Goal: Transaction & Acquisition: Purchase product/service

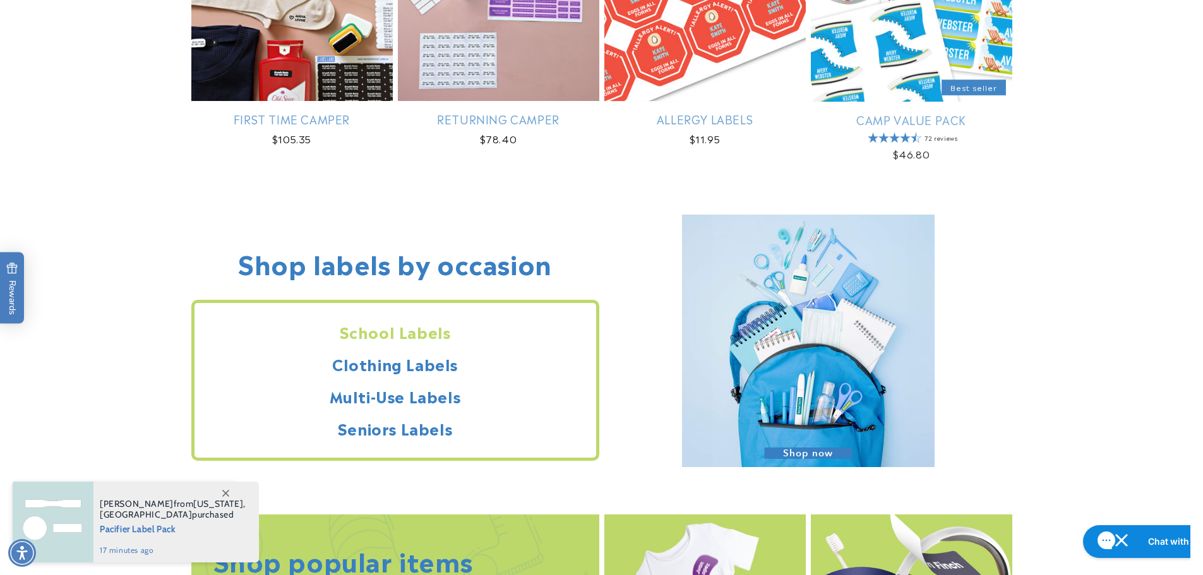
scroll to position [1136, 0]
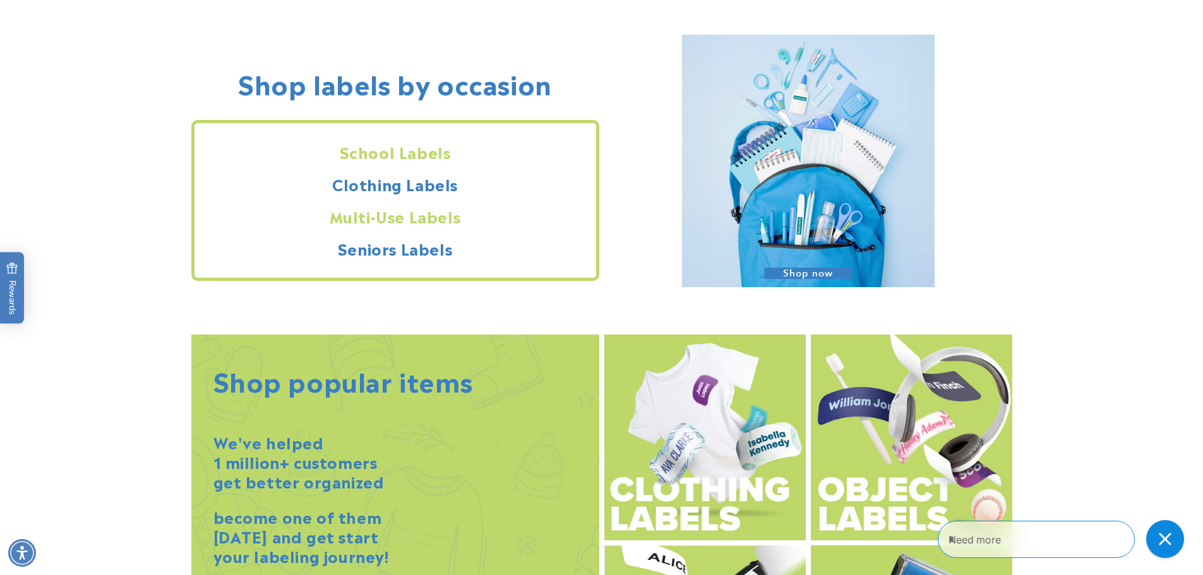
click at [405, 224] on h2 "Multi-Use Labels" at bounding box center [395, 216] width 402 height 20
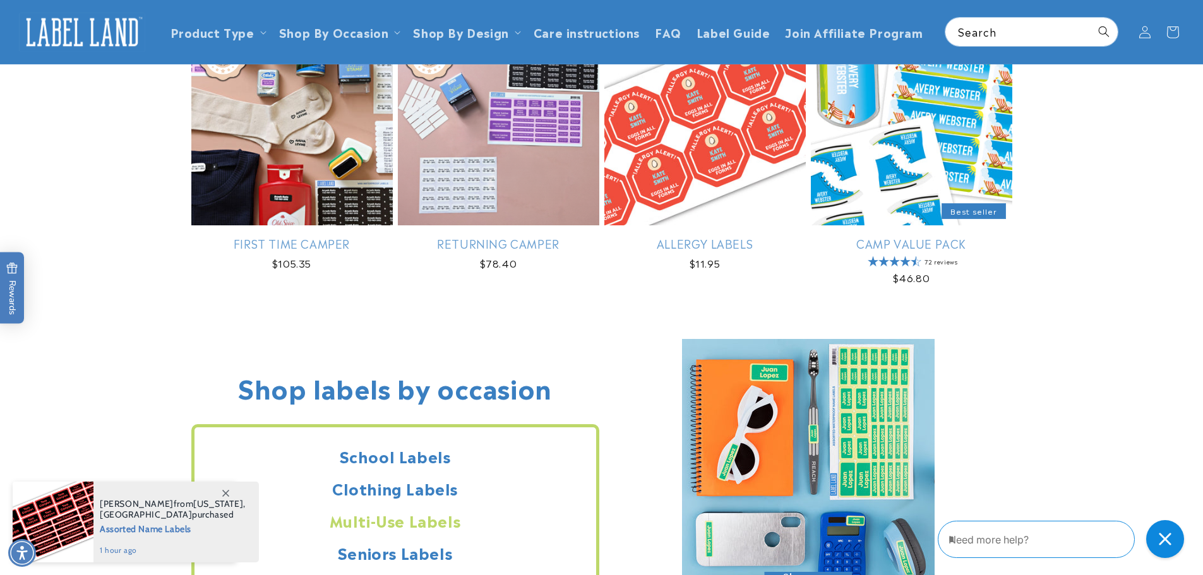
scroll to position [1073, 0]
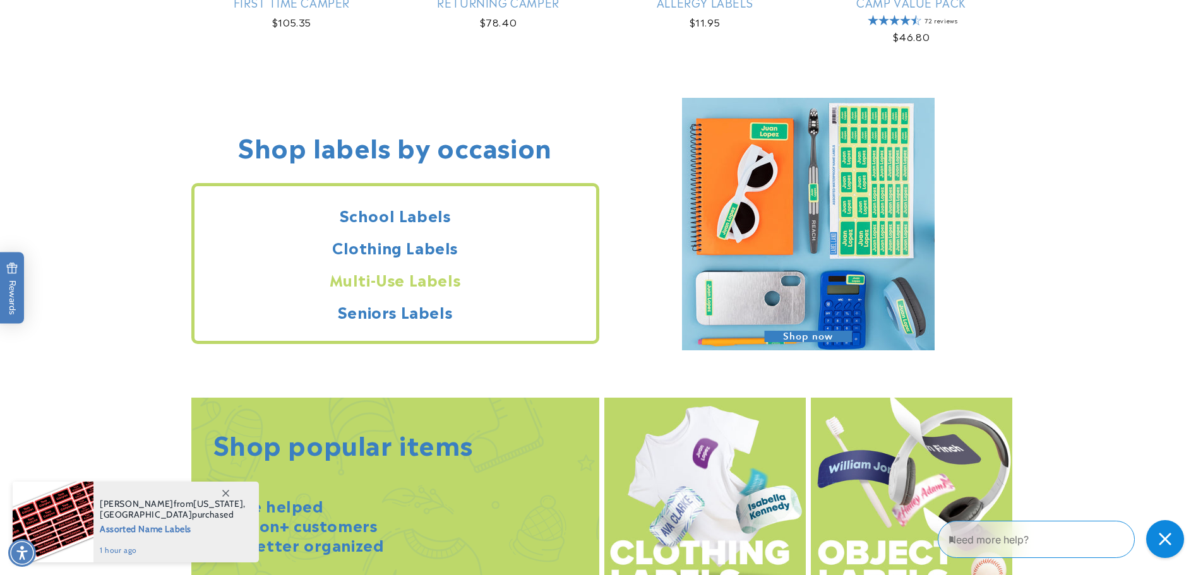
click at [403, 277] on h2 "Multi-Use Labels" at bounding box center [395, 280] width 402 height 20
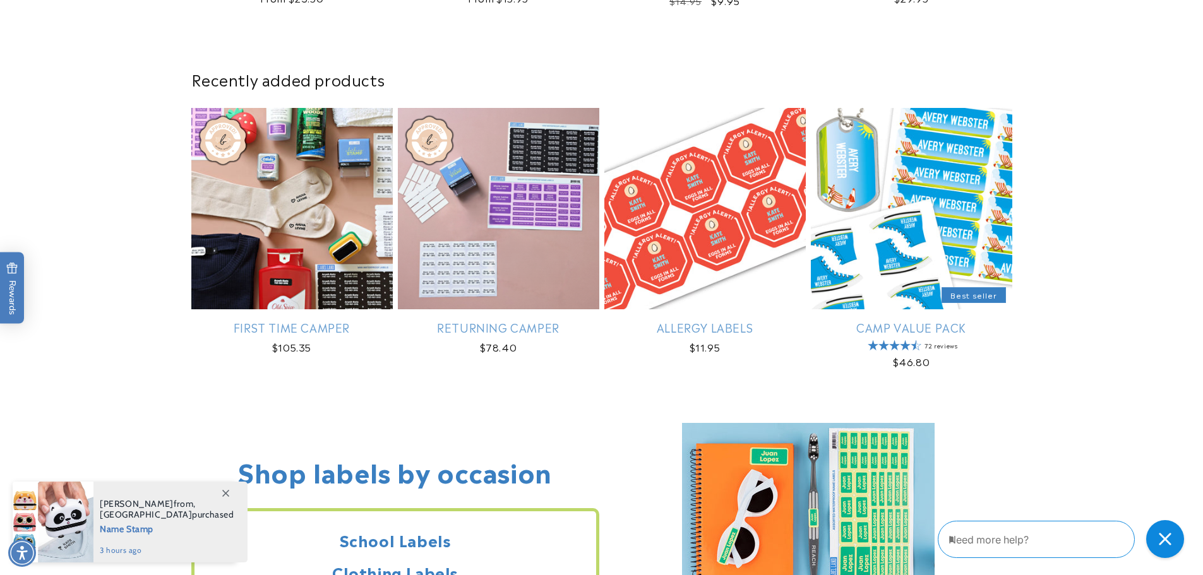
scroll to position [1127, 0]
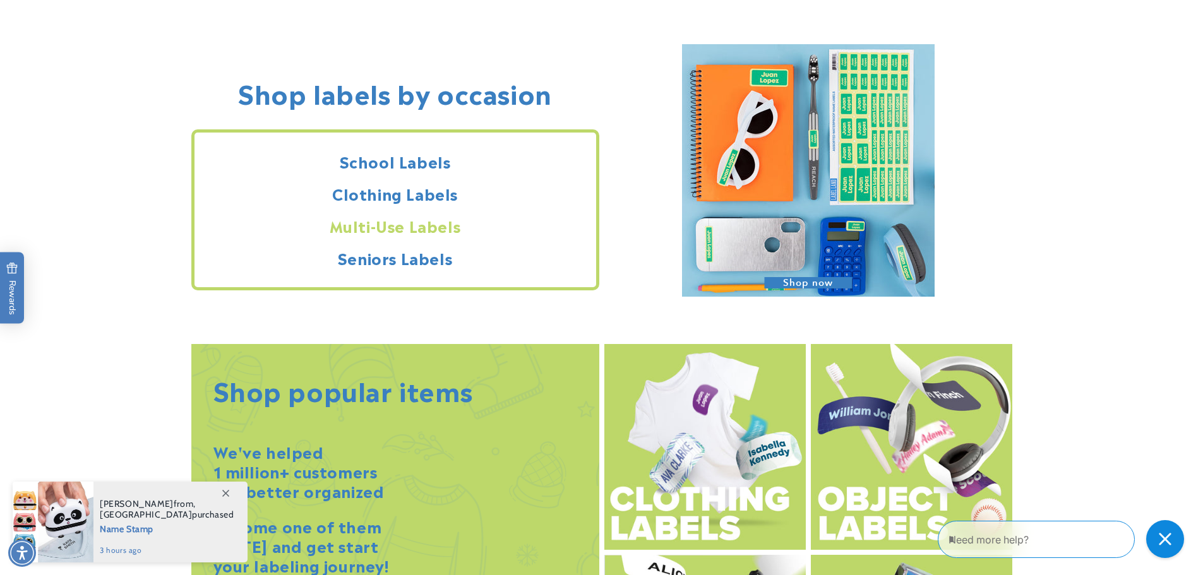
click at [369, 229] on h2 "Multi-Use Labels" at bounding box center [395, 226] width 402 height 20
click at [423, 225] on h2 "Multi-Use Labels" at bounding box center [395, 226] width 402 height 20
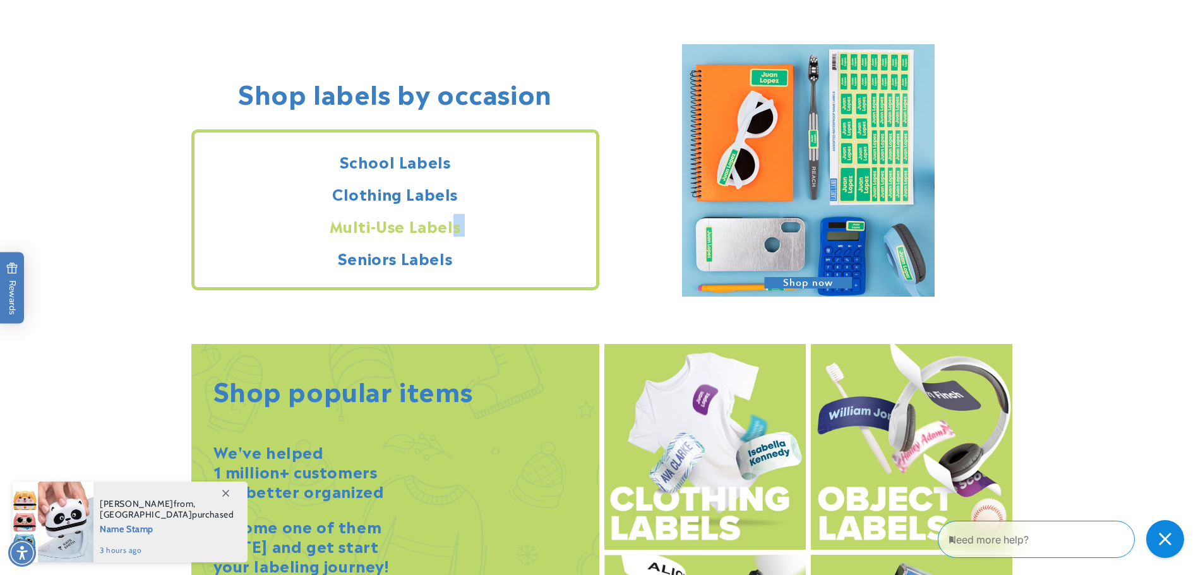
click at [434, 229] on h2 "Multi-Use Labels" at bounding box center [395, 226] width 402 height 20
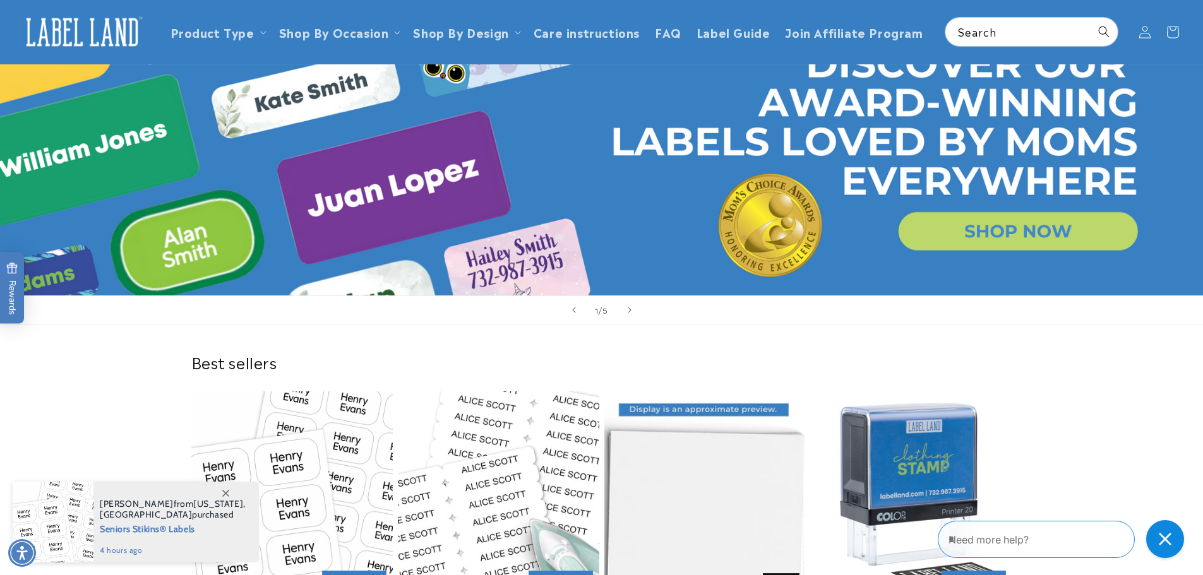
scroll to position [0, 0]
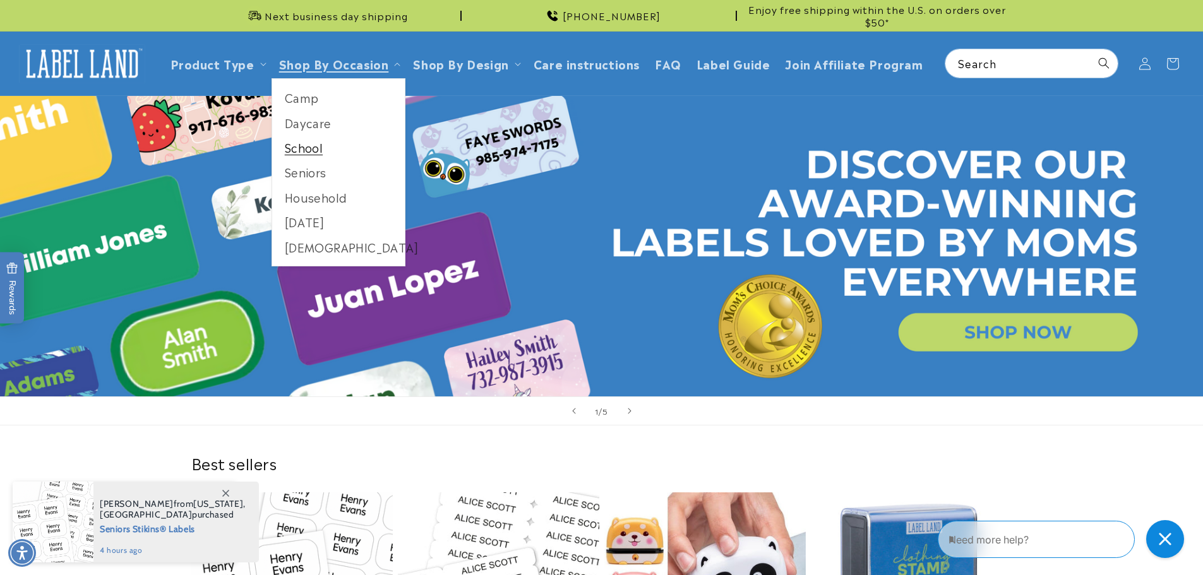
click at [285, 157] on link "School" at bounding box center [338, 147] width 133 height 25
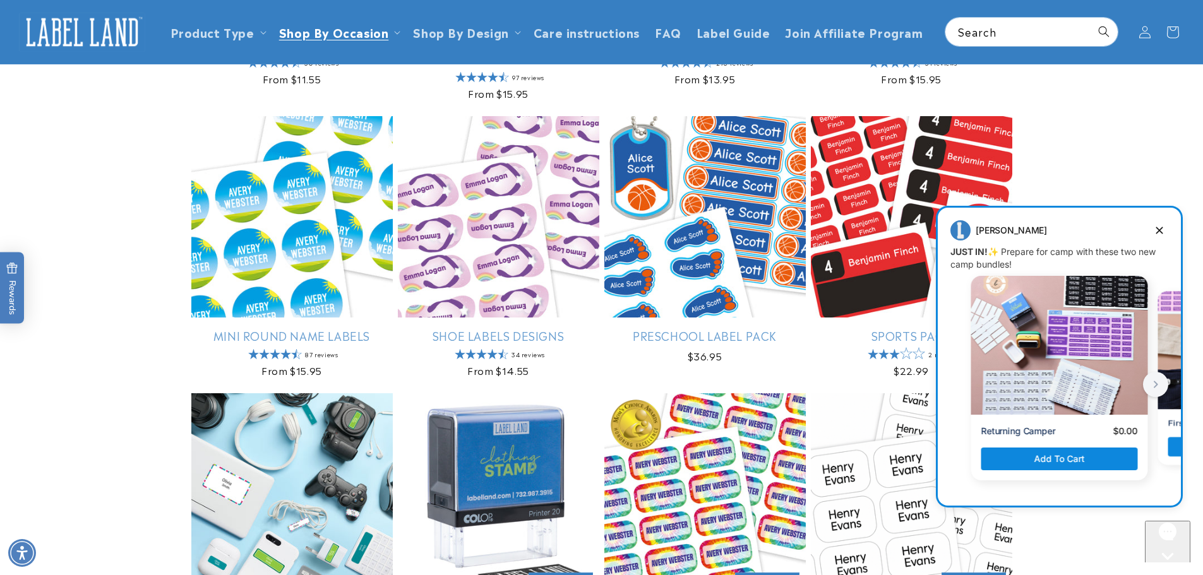
scroll to position [947, 0]
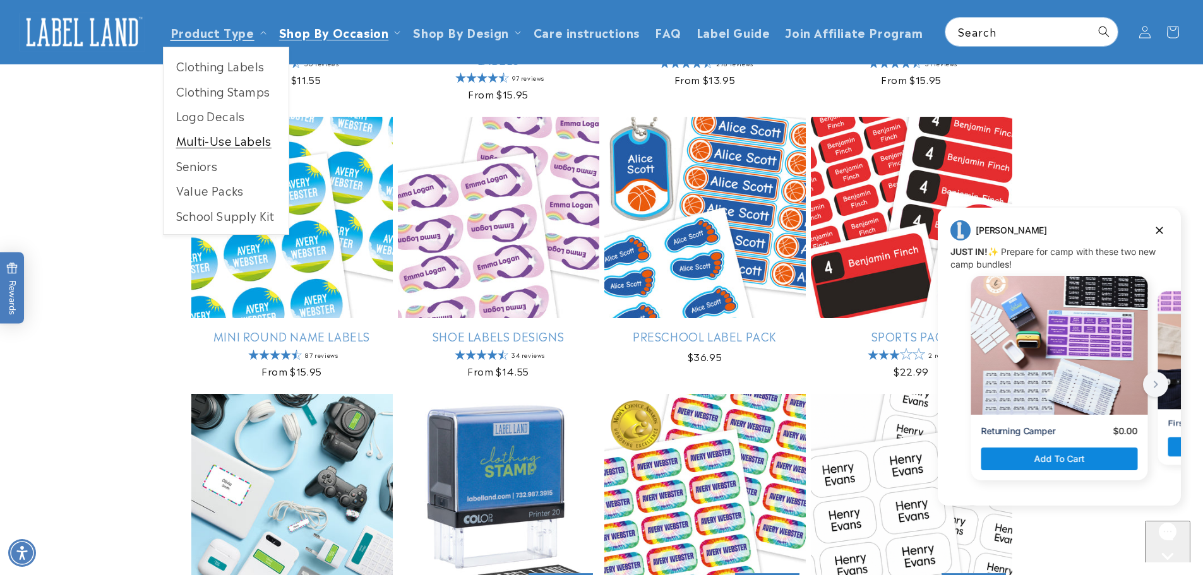
click at [218, 132] on link "Multi-Use Labels" at bounding box center [226, 140] width 125 height 25
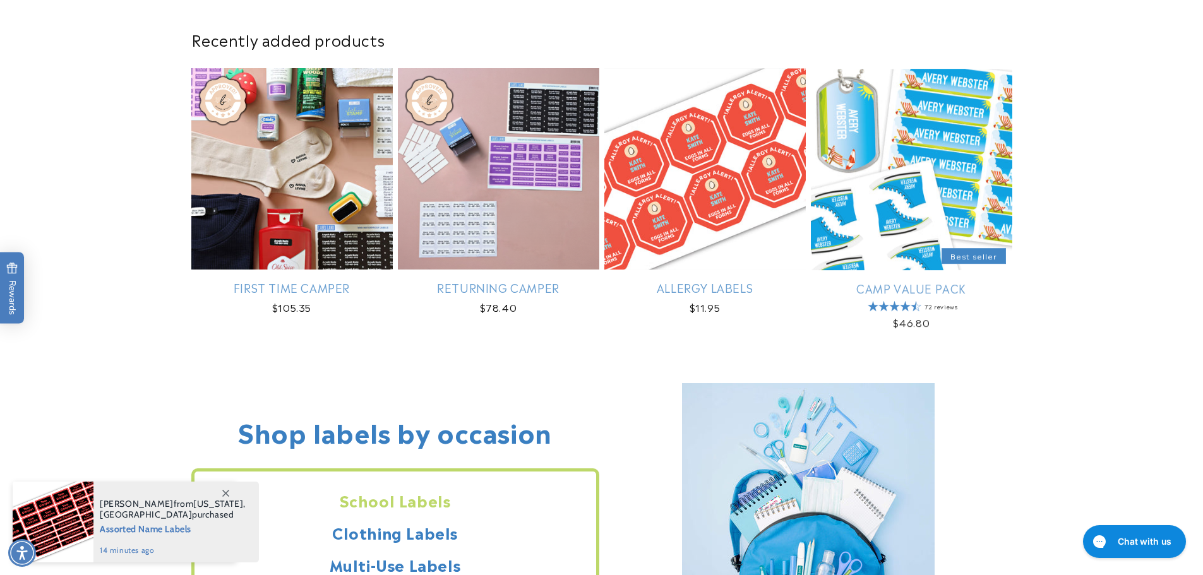
scroll to position [884, 0]
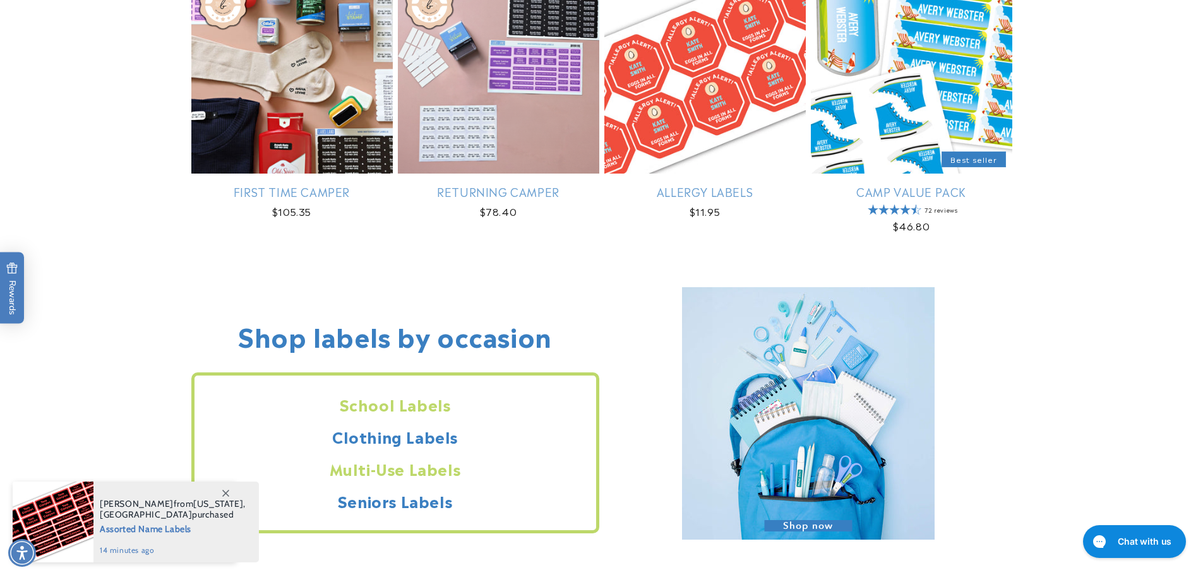
click at [393, 464] on h2 "Multi-Use Labels" at bounding box center [395, 469] width 402 height 20
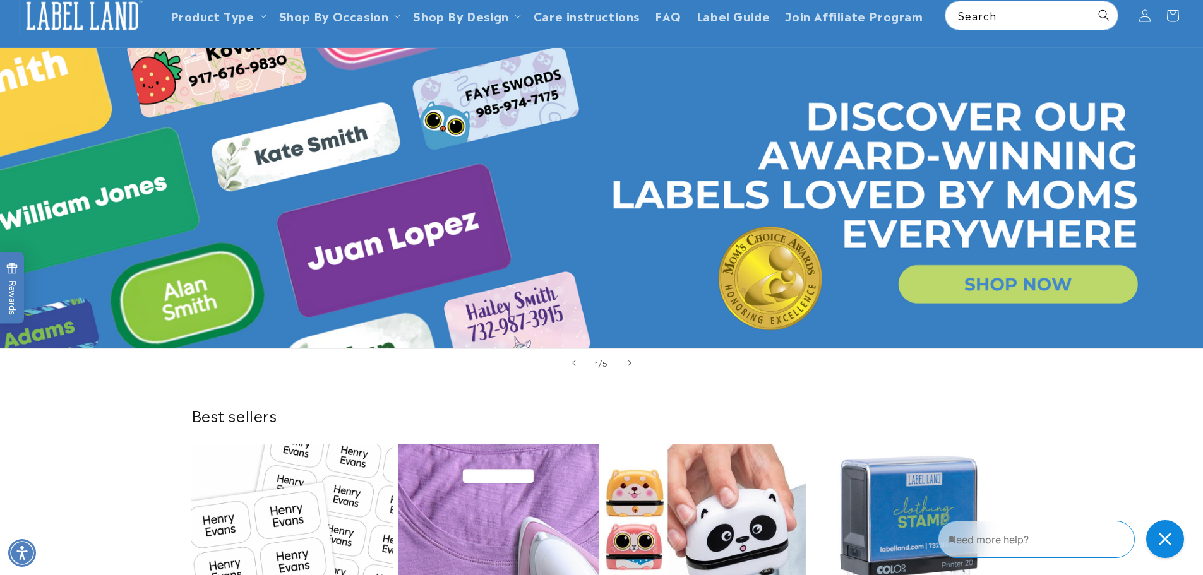
scroll to position [0, 0]
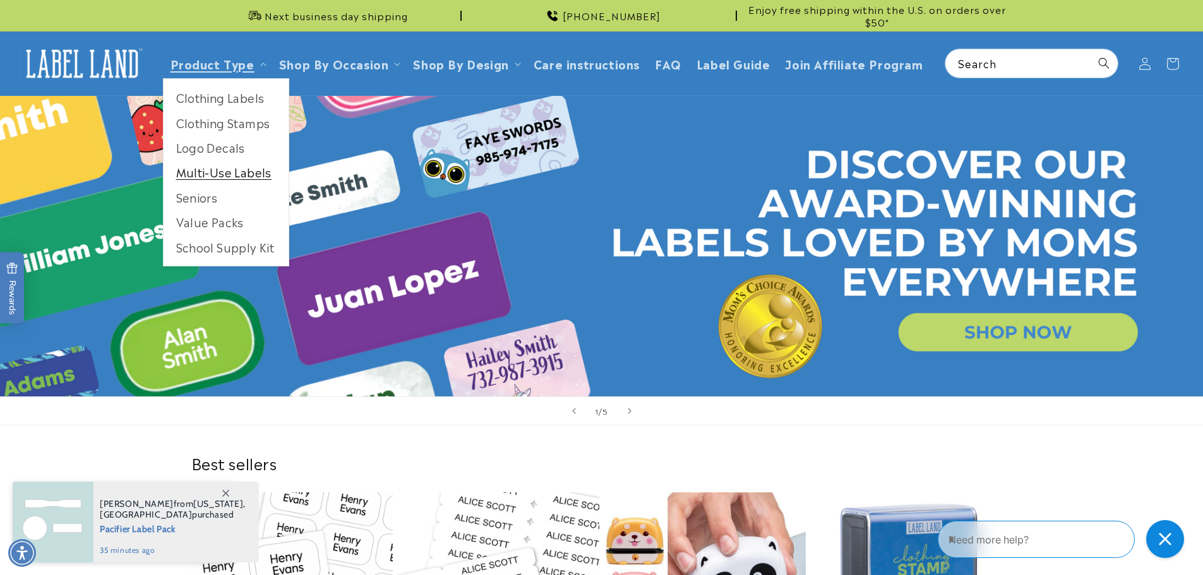
click at [224, 166] on link "Multi-Use Labels" at bounding box center [226, 172] width 125 height 25
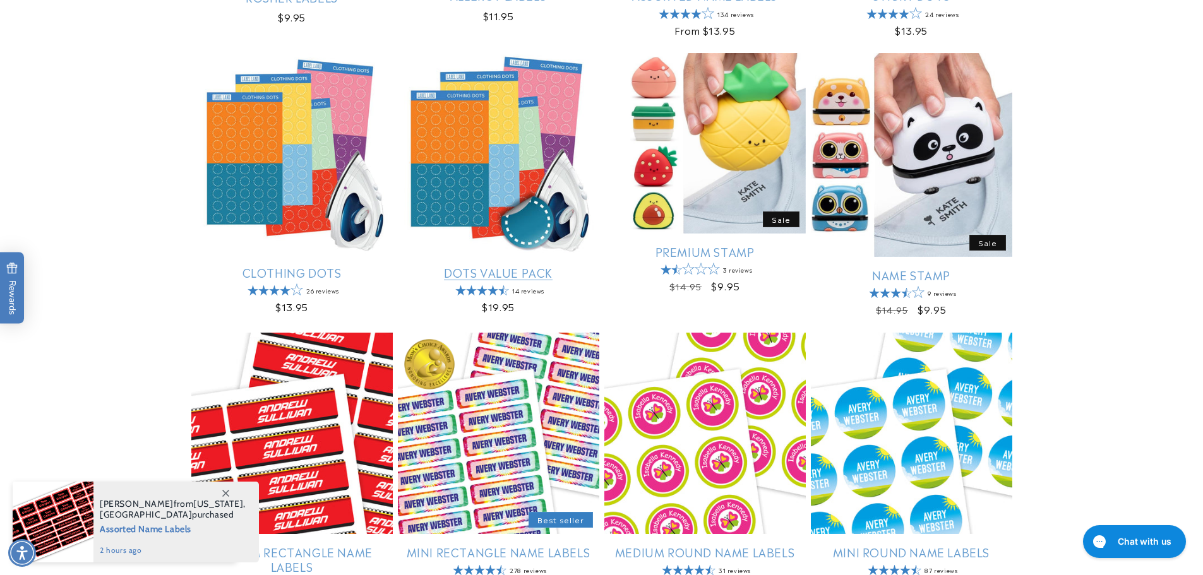
scroll to position [568, 0]
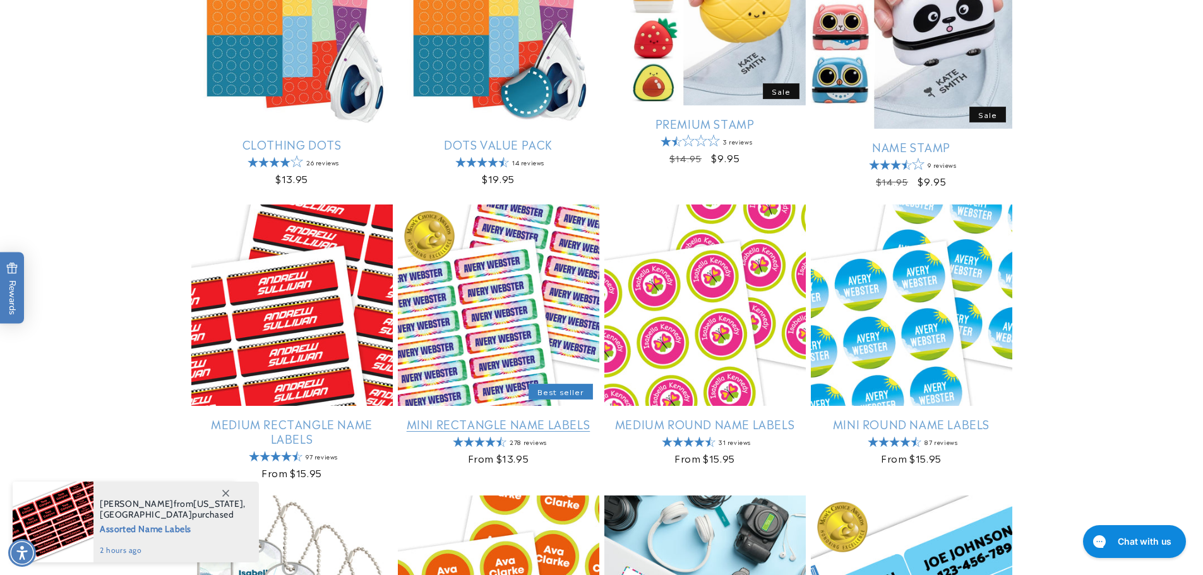
click at [493, 417] on link "Mini Rectangle Name Labels" at bounding box center [498, 424] width 201 height 15
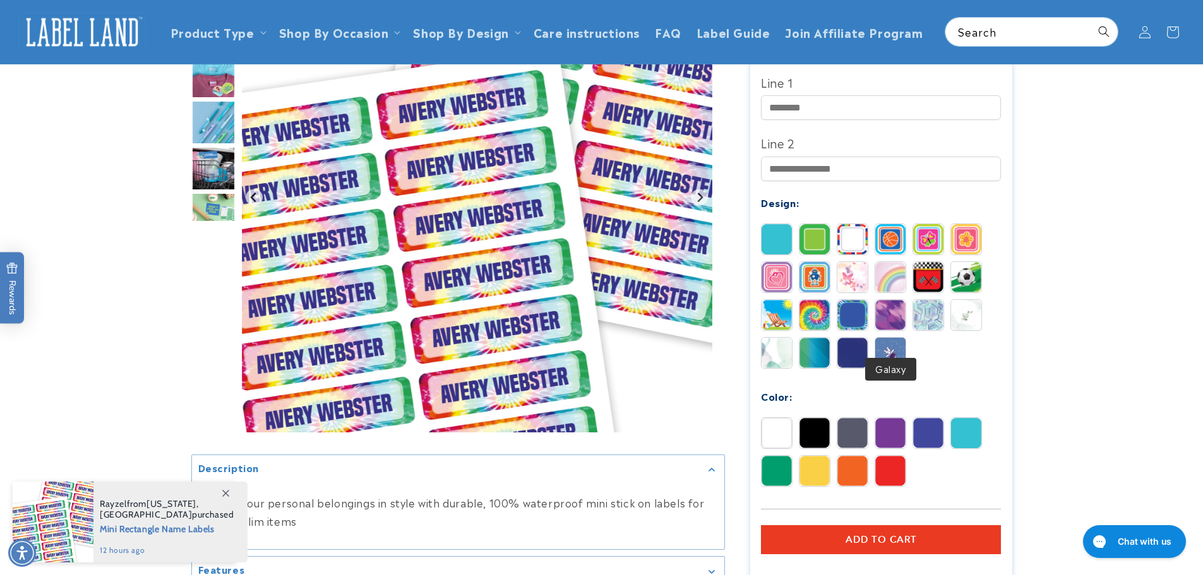
scroll to position [316, 0]
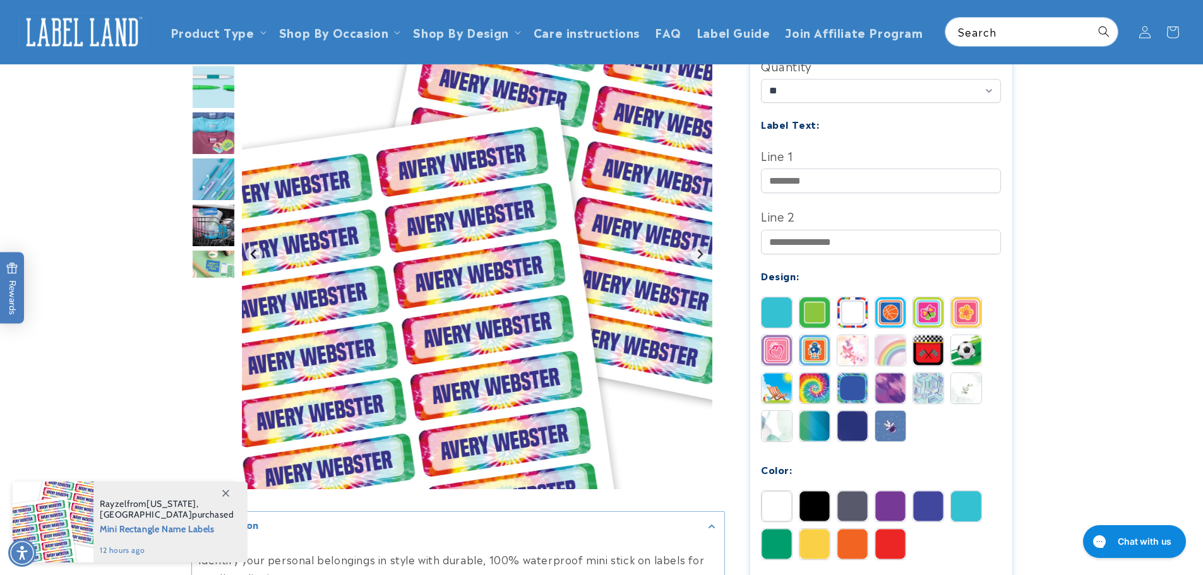
click at [776, 297] on img at bounding box center [776, 312] width 30 height 30
click at [797, 170] on input "Line 1" at bounding box center [881, 181] width 240 height 25
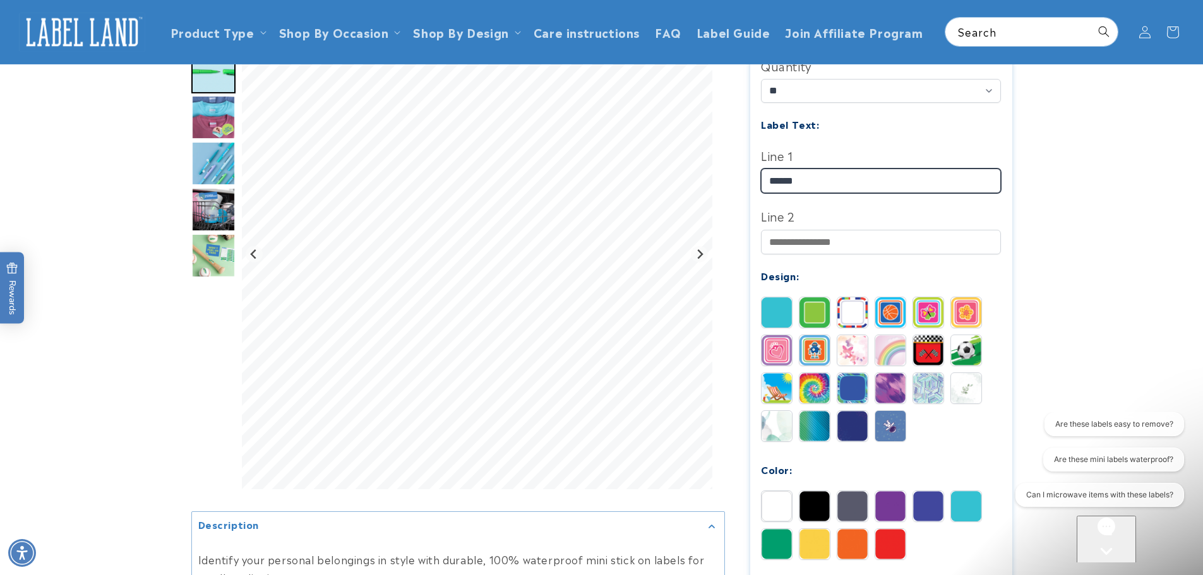
scroll to position [0, 0]
type input "*********"
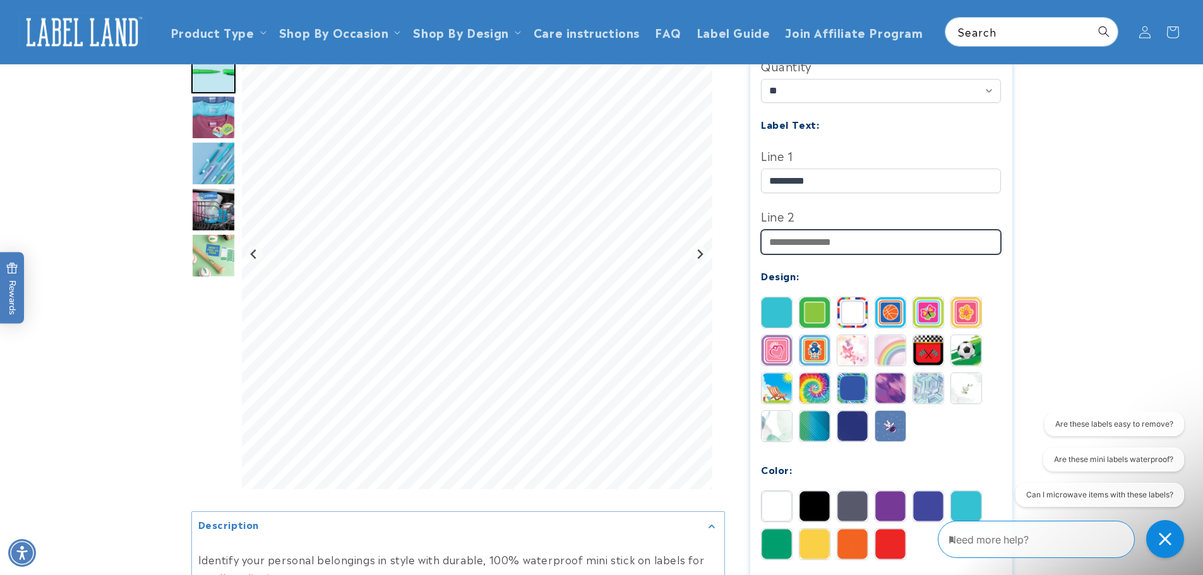
click at [803, 230] on input "Line 2" at bounding box center [881, 242] width 240 height 25
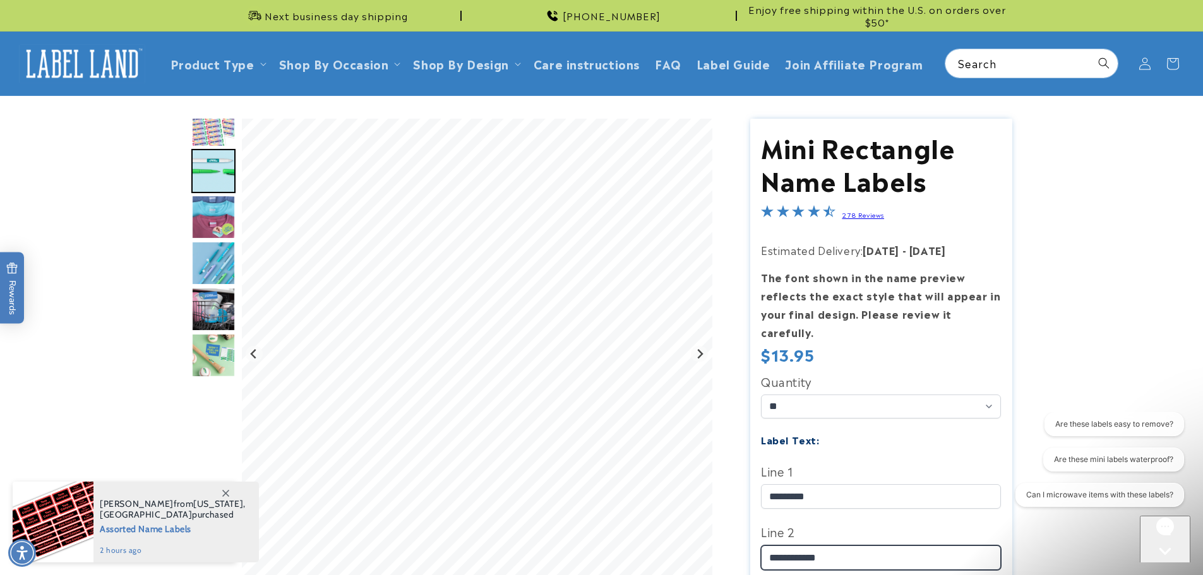
type input "**********"
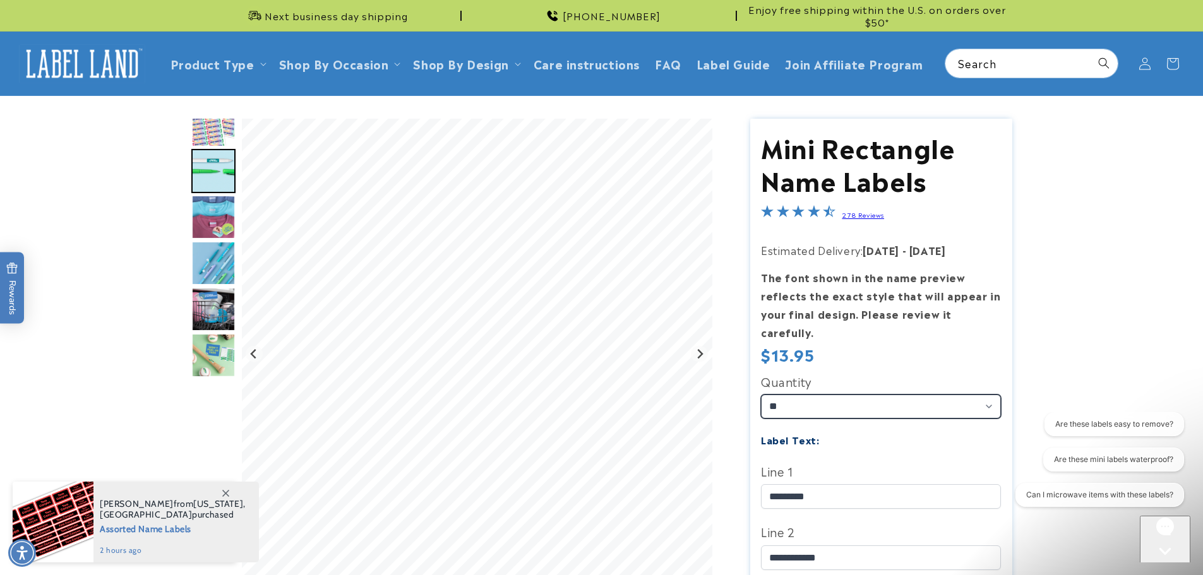
click at [808, 395] on select "** ** **" at bounding box center [881, 407] width 240 height 24
select select "**"
click at [761, 395] on select "** ** **" at bounding box center [881, 407] width 240 height 24
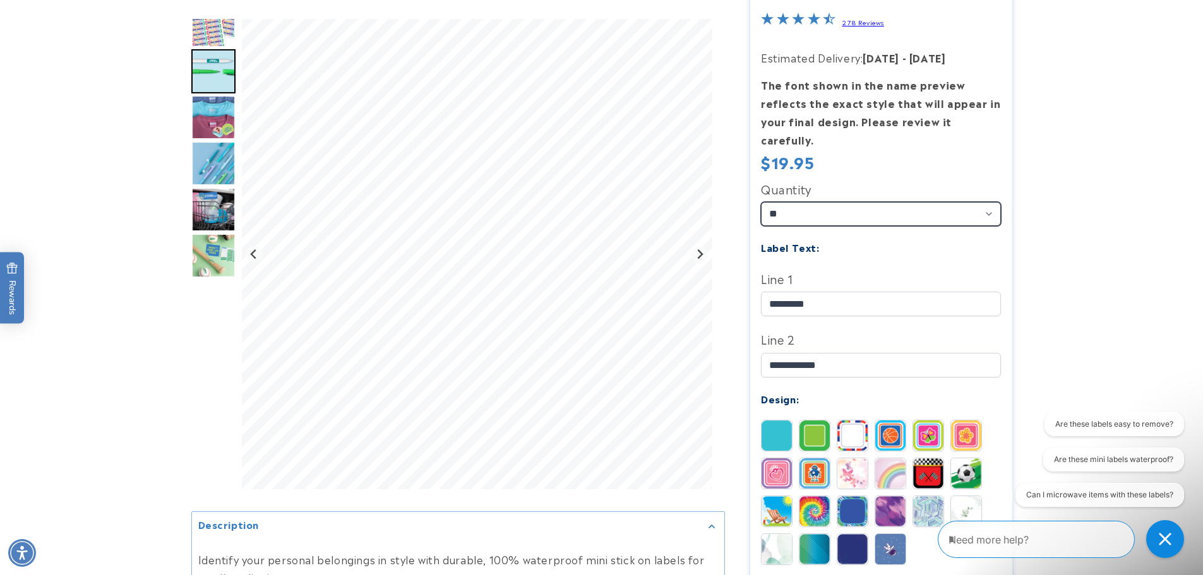
scroll to position [379, 0]
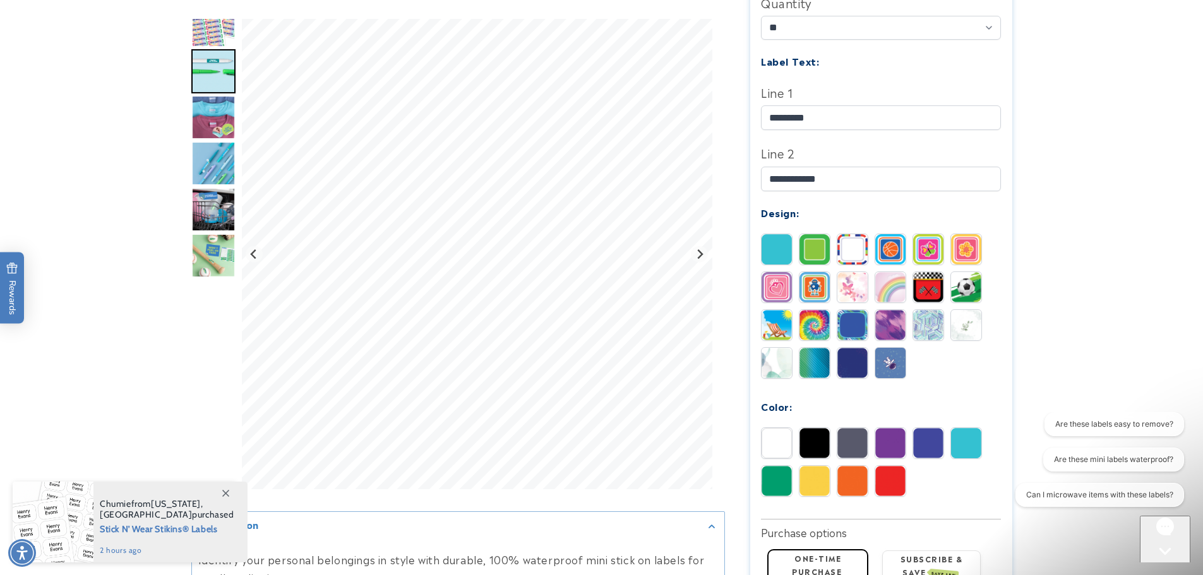
click at [823, 468] on img at bounding box center [814, 481] width 30 height 30
click at [789, 466] on img at bounding box center [776, 481] width 30 height 30
click at [974, 428] on img at bounding box center [966, 443] width 30 height 30
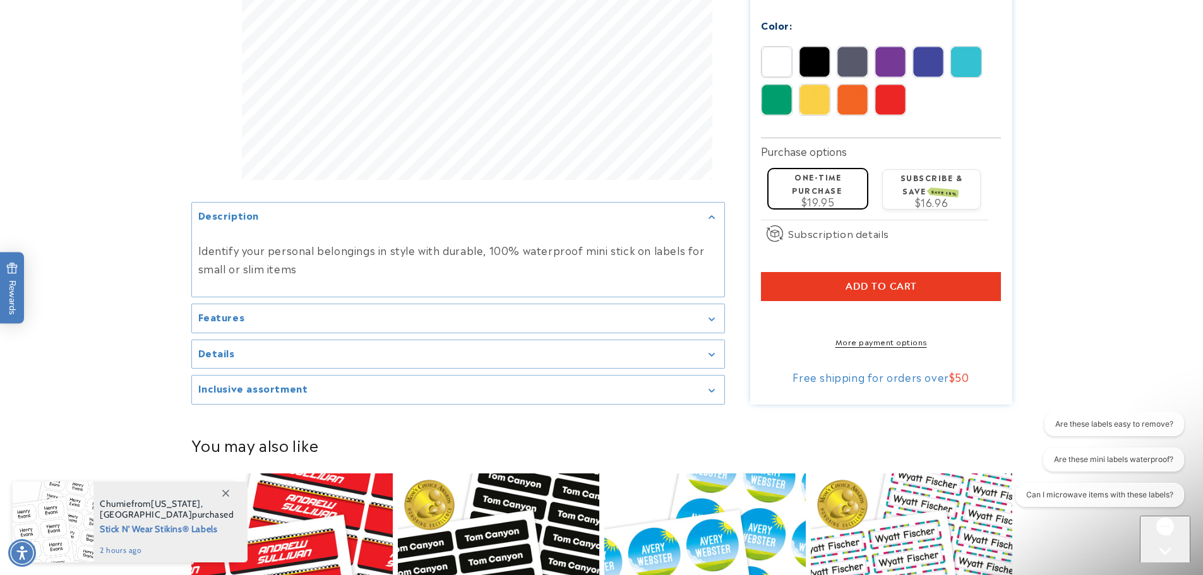
scroll to position [884, 0]
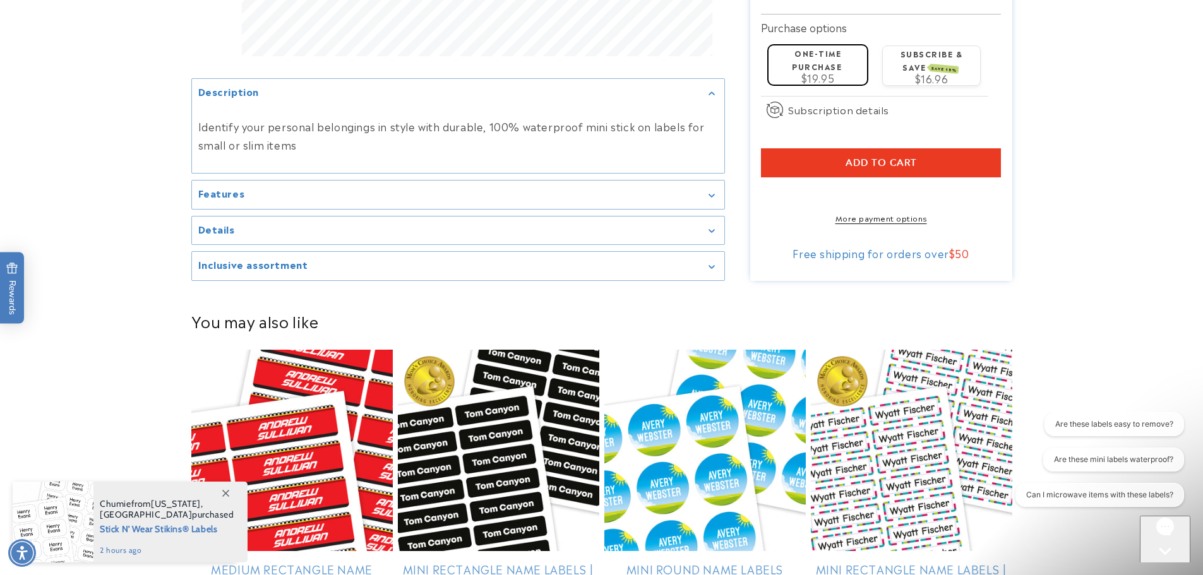
click at [866, 157] on span "Add to cart" at bounding box center [880, 162] width 71 height 11
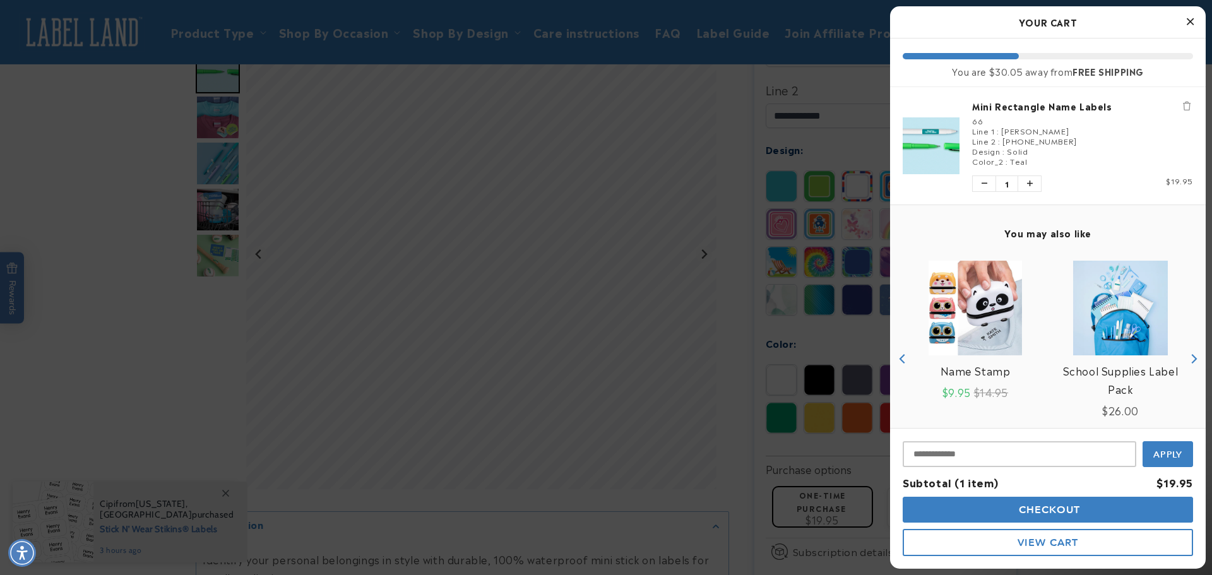
scroll to position [54, 0]
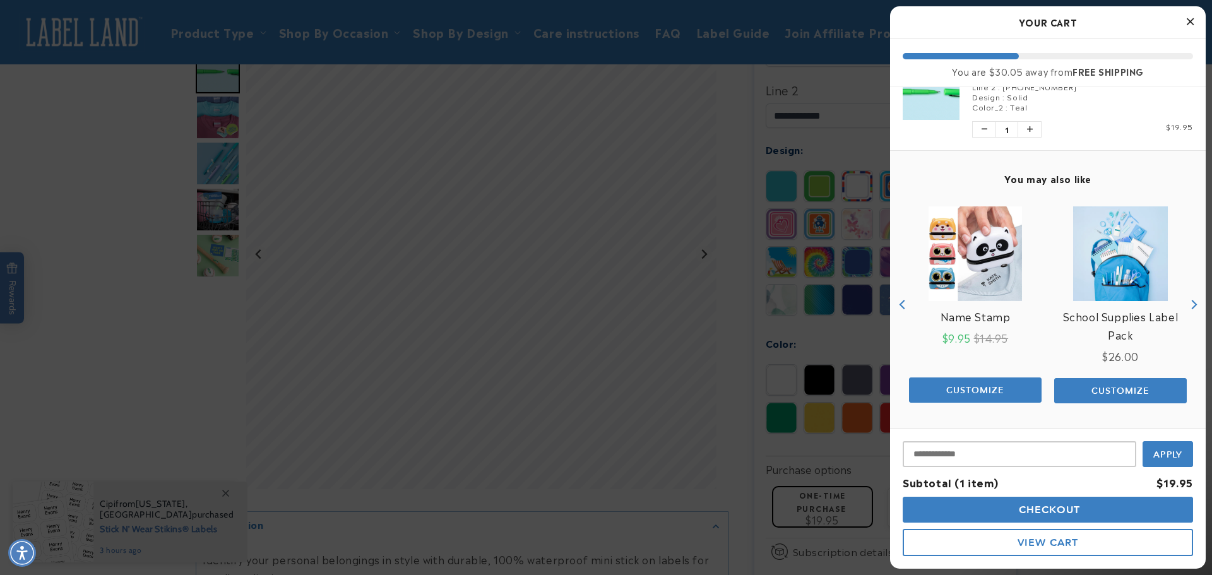
click at [1025, 513] on span "Checkout" at bounding box center [1048, 510] width 65 height 12
